Goal: Transaction & Acquisition: Download file/media

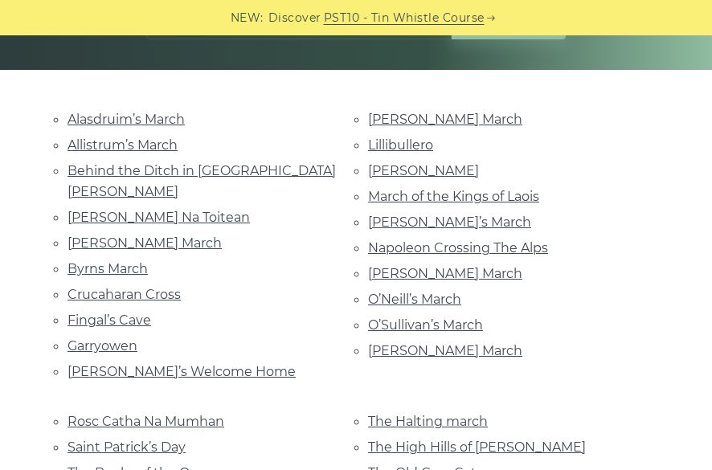
scroll to position [322, 0]
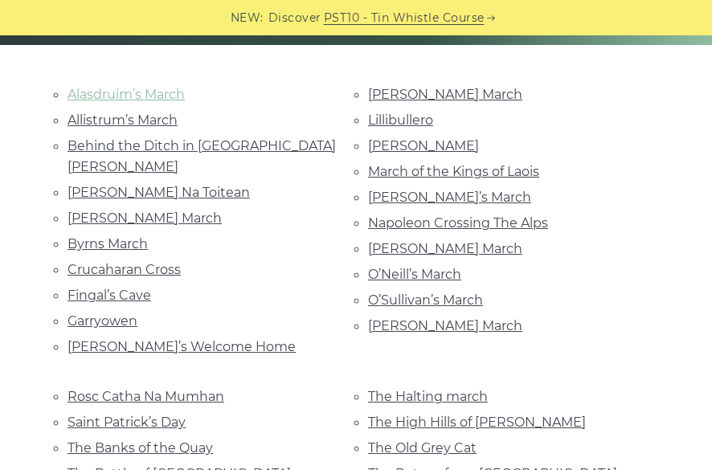
click at [104, 102] on link "Alasdruim’s March" at bounding box center [126, 94] width 117 height 15
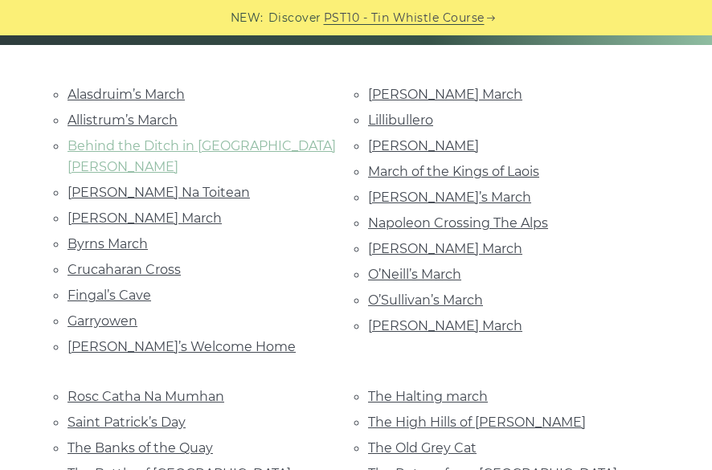
click at [74, 174] on link "Behind the Ditch in Pairc Anna" at bounding box center [202, 156] width 268 height 36
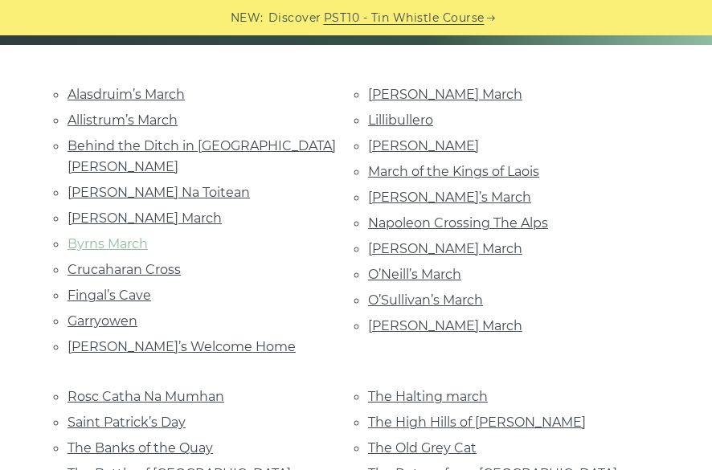
click at [74, 252] on link "Byrns March" at bounding box center [108, 243] width 80 height 15
click at [116, 277] on link "Crucaharan Cross" at bounding box center [124, 269] width 113 height 15
click at [88, 303] on link "Fingal’s Cave" at bounding box center [110, 295] width 84 height 15
click at [368, 102] on link "[PERSON_NAME] March" at bounding box center [445, 94] width 154 height 15
click at [224, 389] on link "Rosc Catha Na Mumhan" at bounding box center [146, 396] width 157 height 15
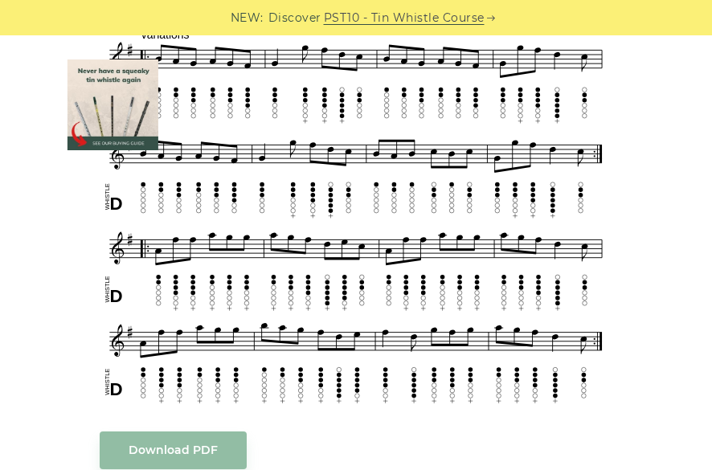
scroll to position [884, 0]
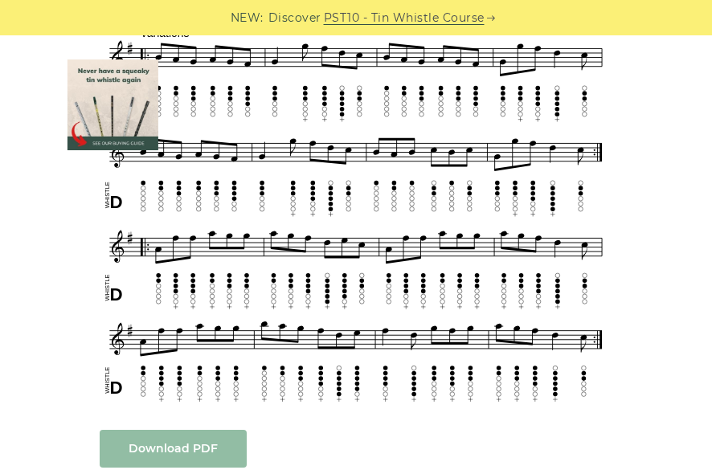
click at [148, 430] on link "Download PDF" at bounding box center [173, 449] width 147 height 38
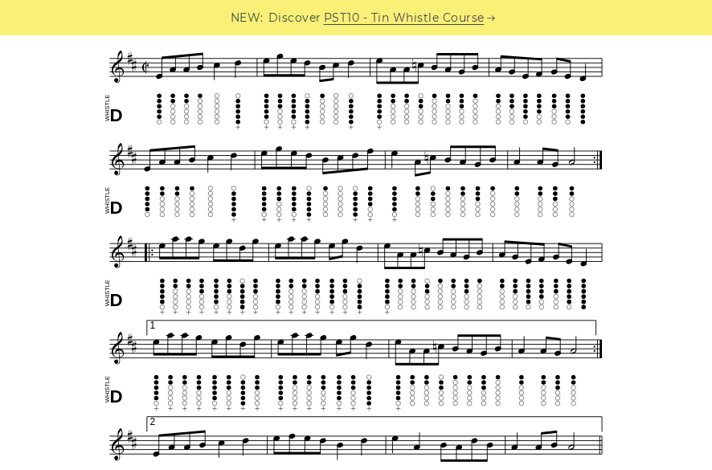
scroll to position [563, 0]
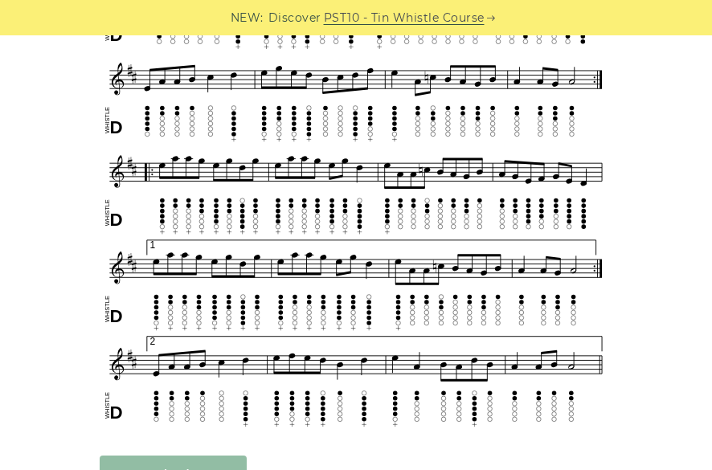
click at [129, 456] on link "Download PDF" at bounding box center [173, 475] width 147 height 38
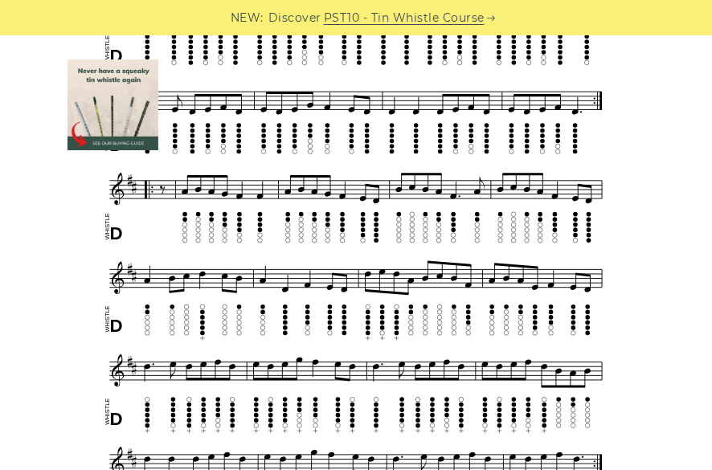
scroll to position [723, 0]
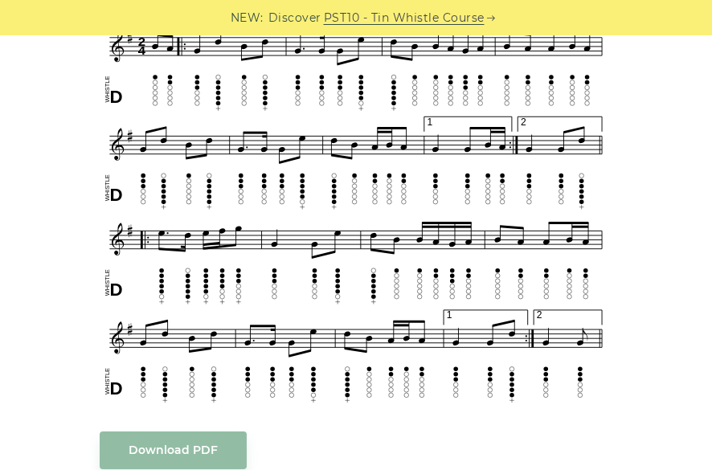
scroll to position [563, 0]
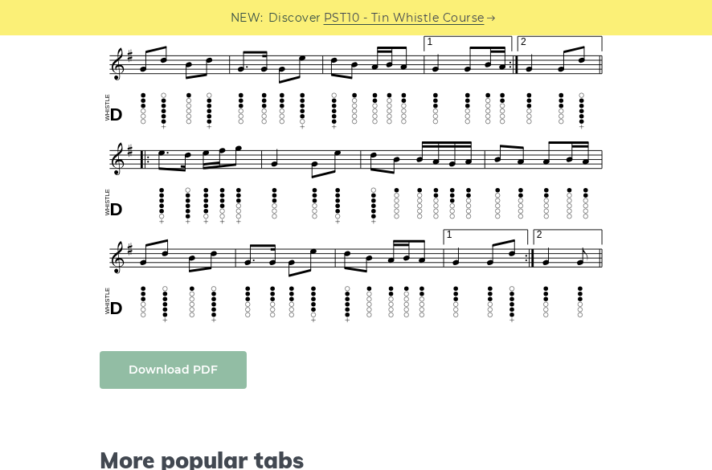
click at [166, 351] on link "Download PDF" at bounding box center [173, 370] width 147 height 38
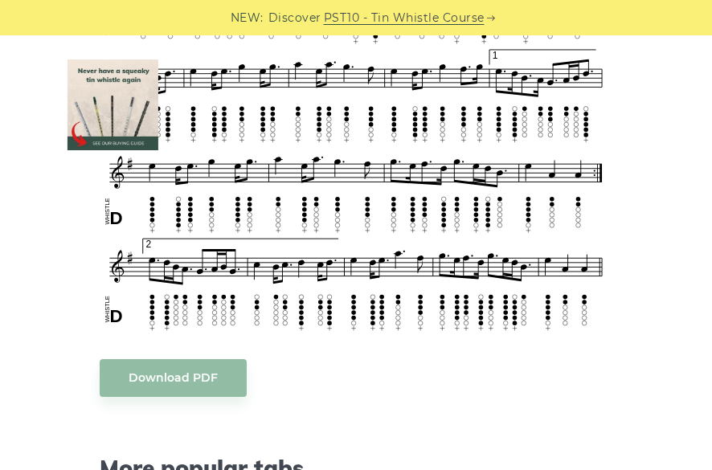
scroll to position [723, 0]
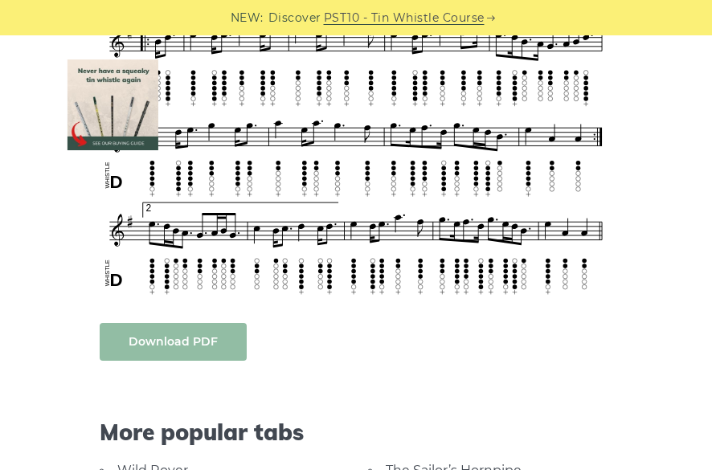
click at [142, 323] on link "Download PDF" at bounding box center [173, 342] width 147 height 38
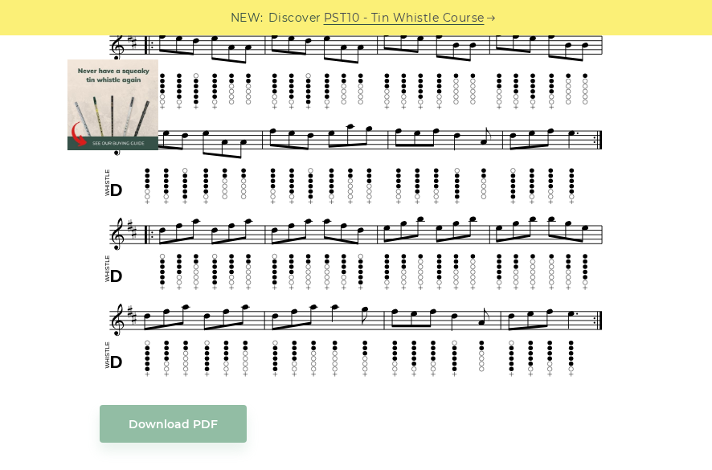
scroll to position [723, 0]
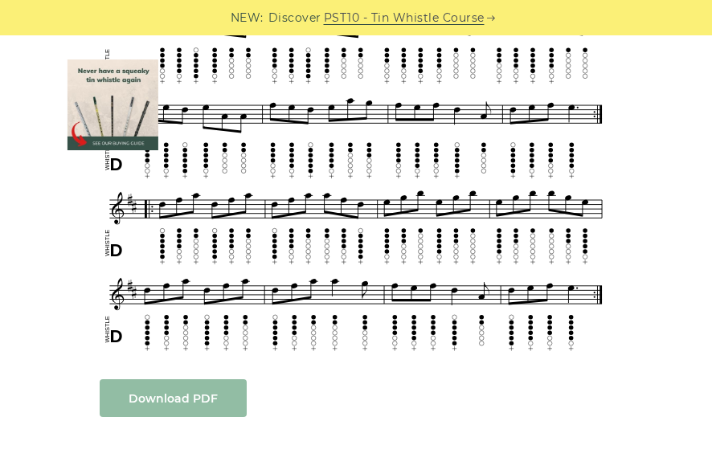
click at [166, 379] on link "Download PDF" at bounding box center [173, 398] width 147 height 38
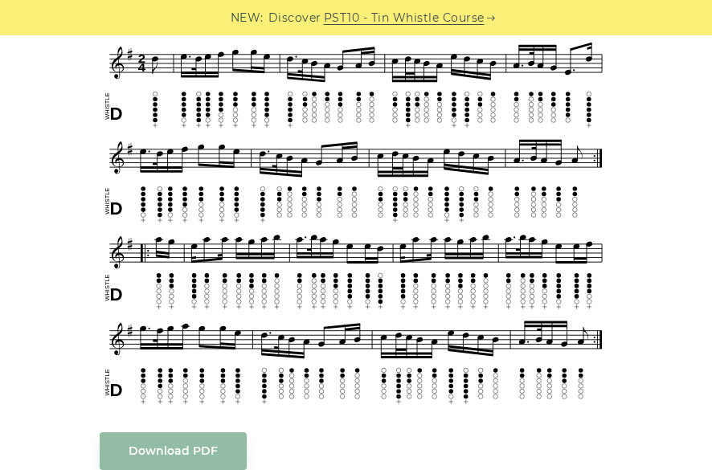
scroll to position [563, 0]
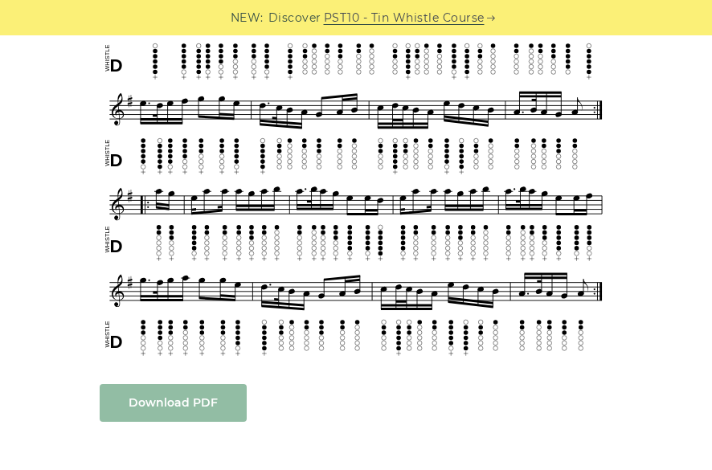
click at [155, 384] on link "Download PDF" at bounding box center [173, 403] width 147 height 38
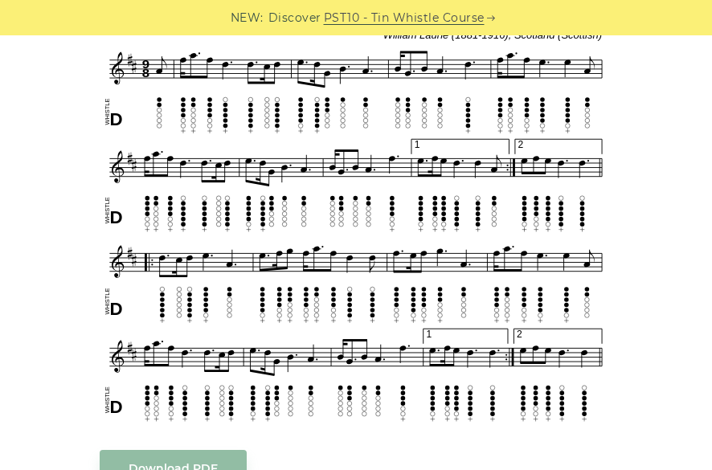
scroll to position [482, 0]
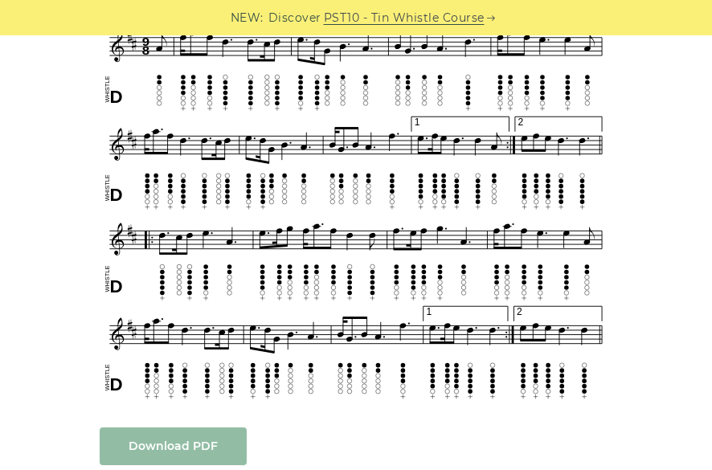
click at [162, 428] on link "Download PDF" at bounding box center [173, 447] width 147 height 38
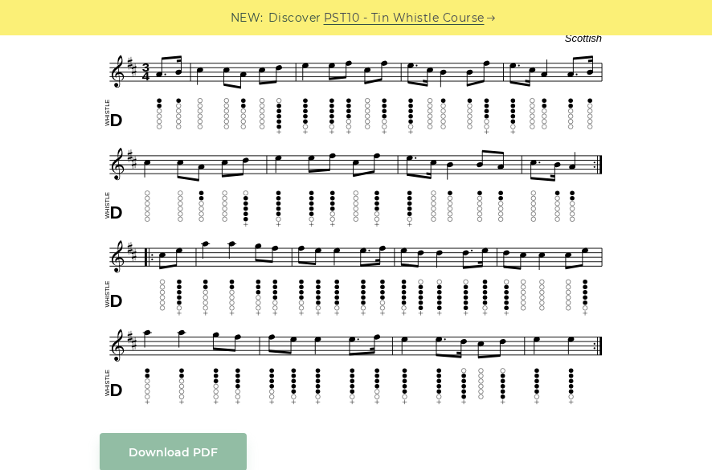
scroll to position [482, 0]
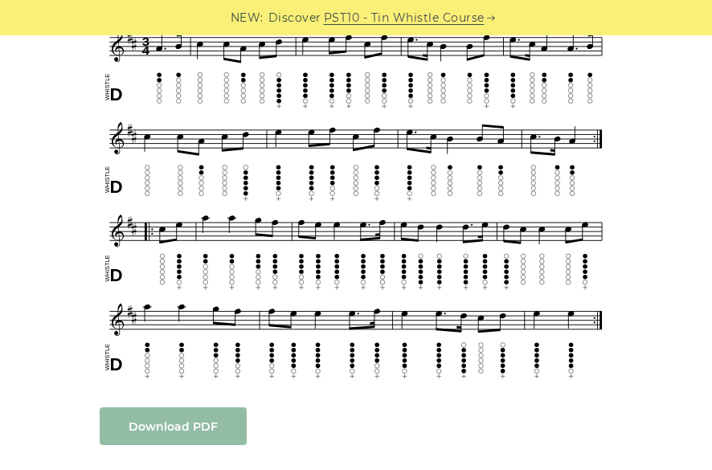
click at [142, 408] on link "Download PDF" at bounding box center [173, 427] width 147 height 38
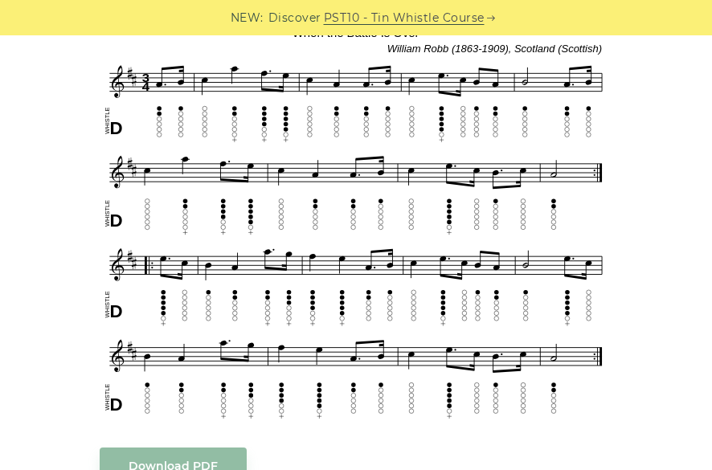
scroll to position [482, 0]
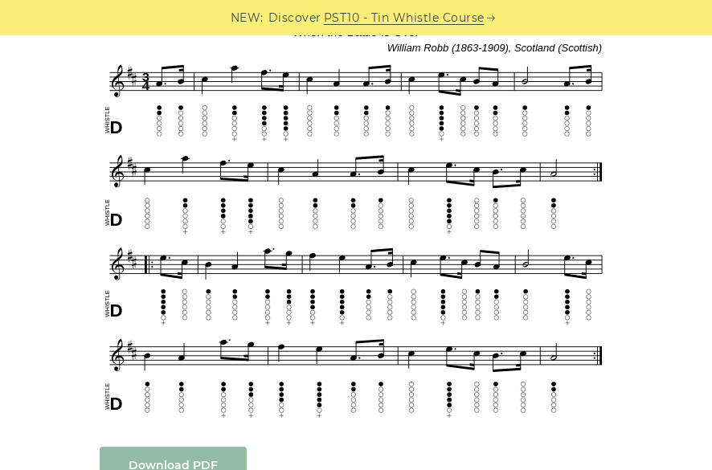
click at [166, 447] on link "Download PDF" at bounding box center [173, 466] width 147 height 38
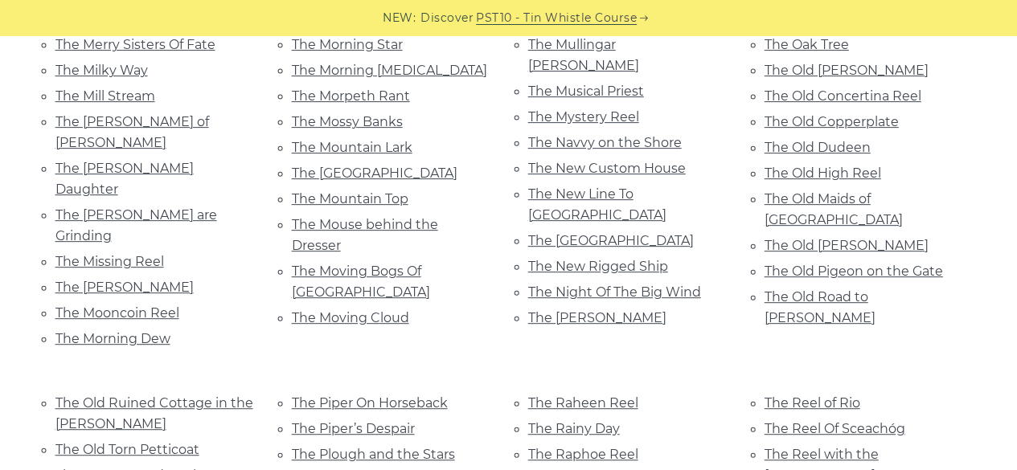
scroll to position [6511, 0]
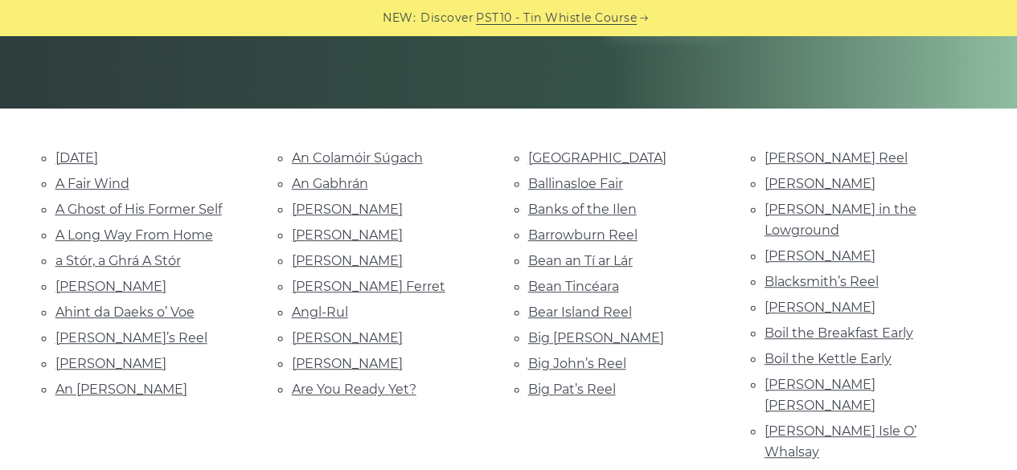
scroll to position [402, 0]
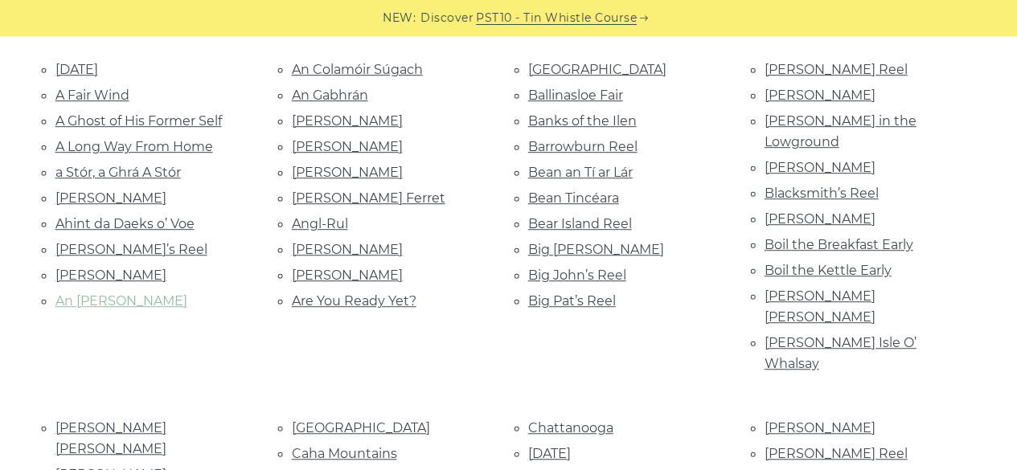
click at [104, 297] on link "An Chois Tinn" at bounding box center [121, 300] width 132 height 15
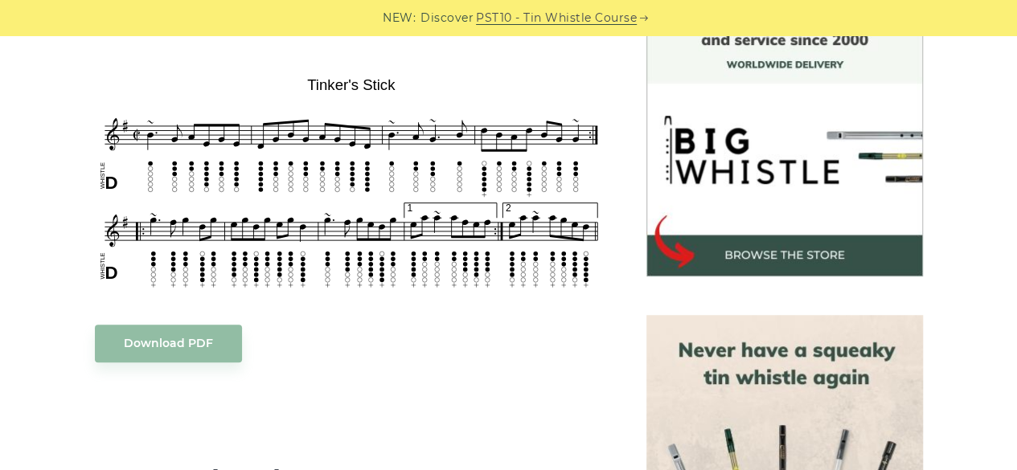
scroll to position [482, 0]
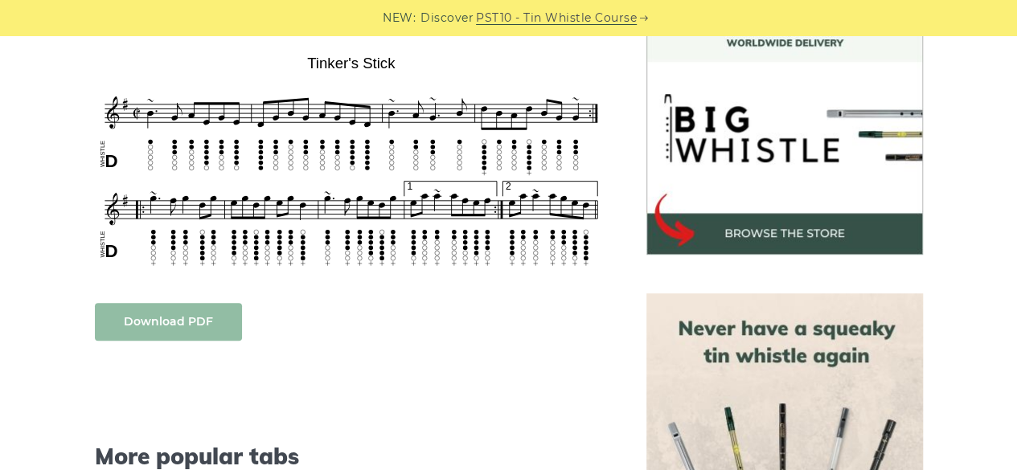
click at [170, 321] on link "Download PDF" at bounding box center [168, 322] width 147 height 38
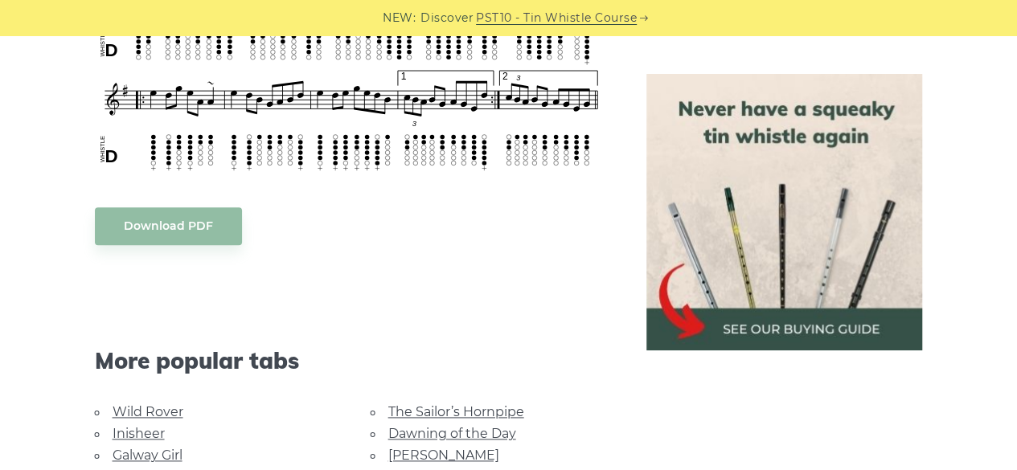
scroll to position [804, 0]
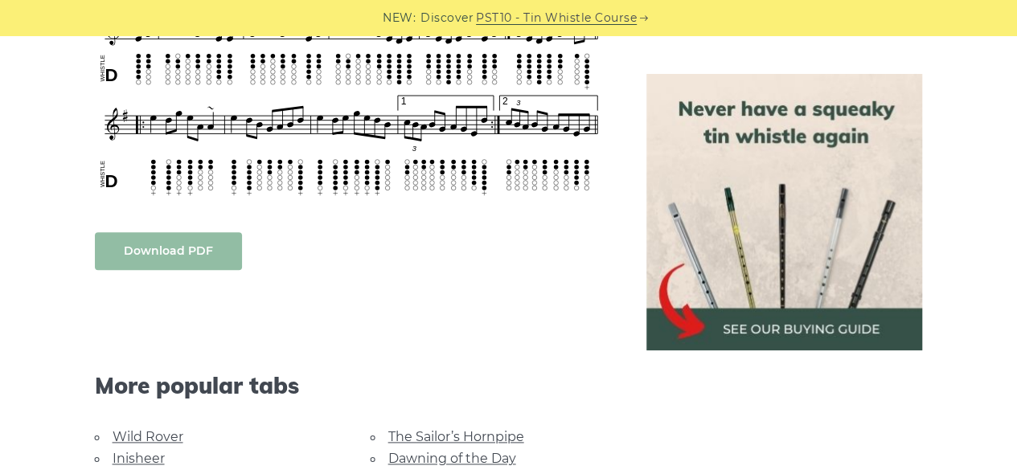
click at [175, 248] on link "Download PDF" at bounding box center [168, 251] width 147 height 38
